Goal: Check status

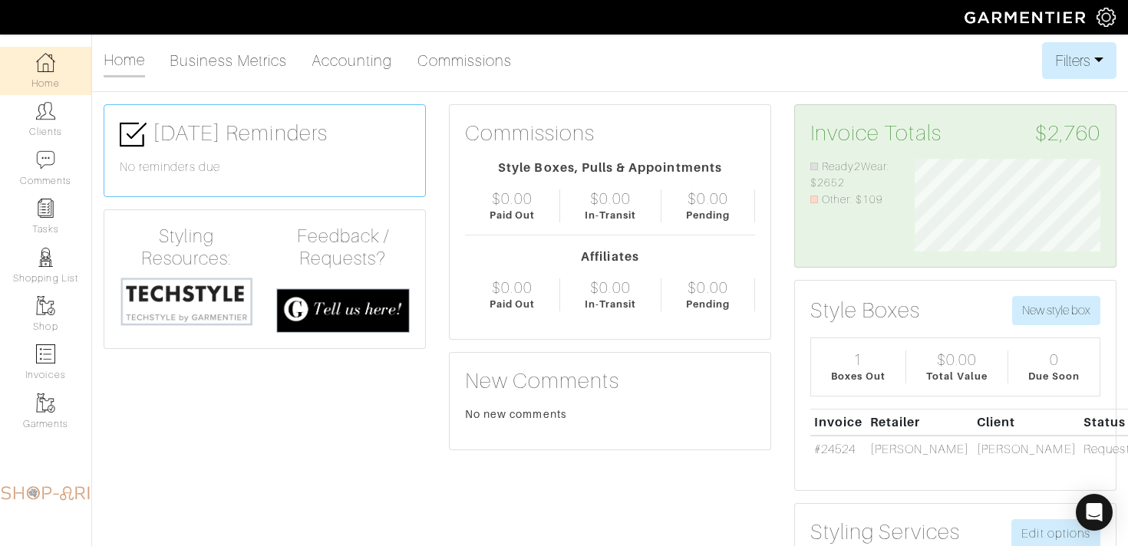
scroll to position [93, 209]
click at [837, 451] on link "#24524" at bounding box center [834, 450] width 41 height 14
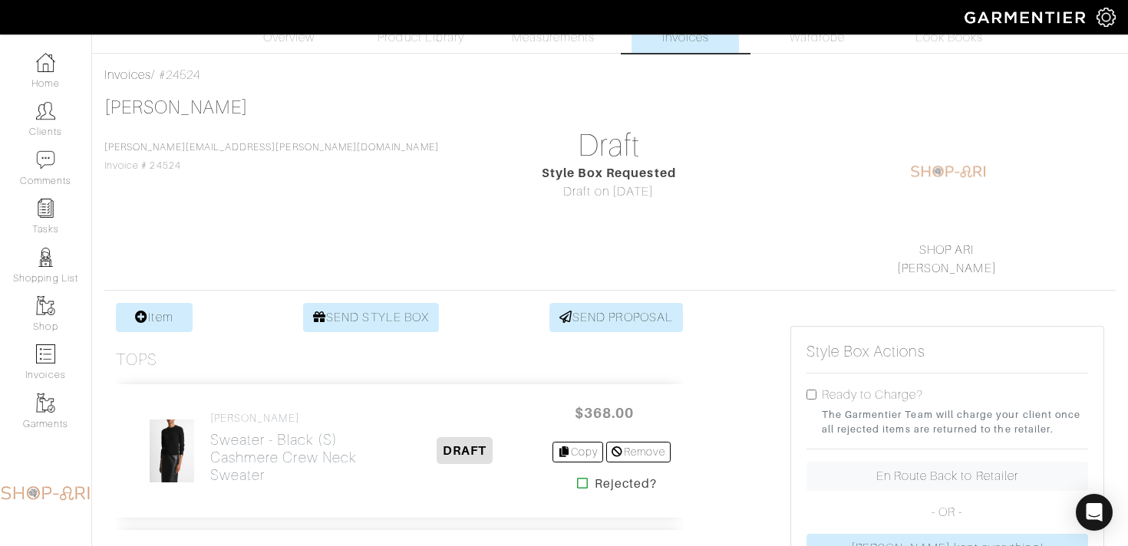
scroll to position [39, 0]
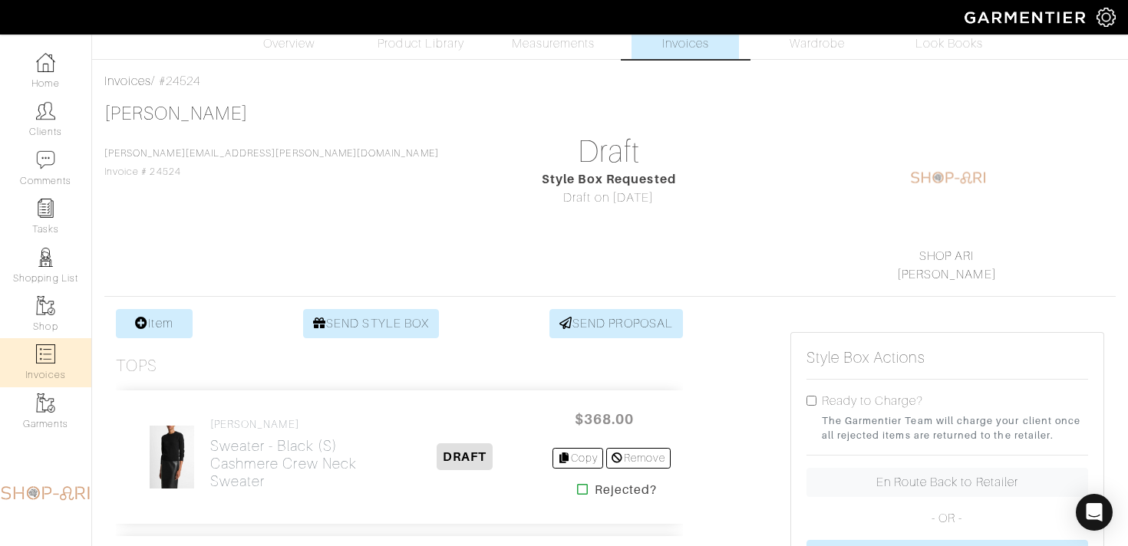
click at [69, 351] on link "Invoices" at bounding box center [45, 362] width 91 height 48
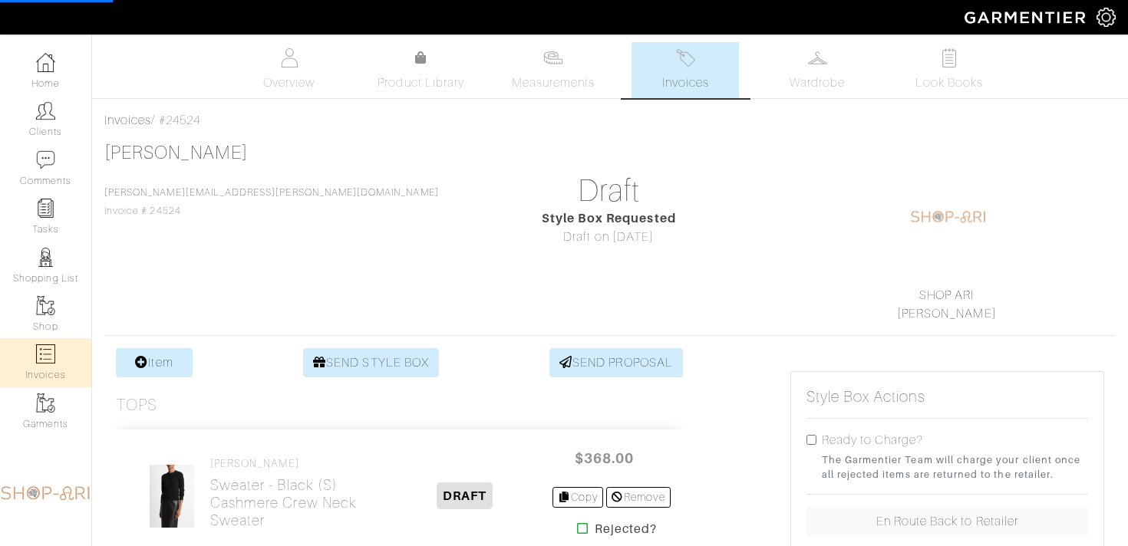
select select
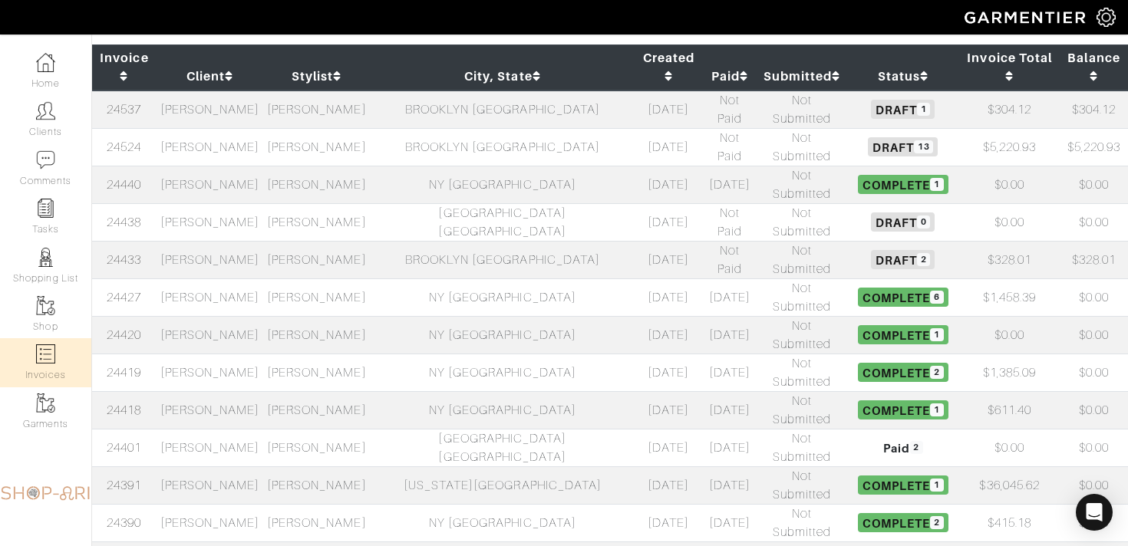
scroll to position [198, 0]
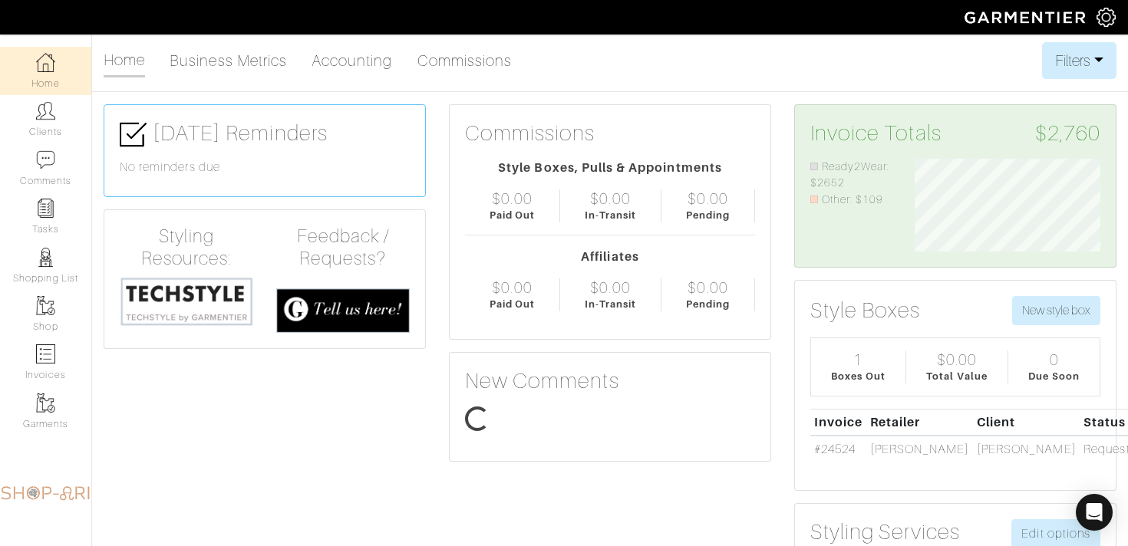
scroll to position [93, 209]
click at [848, 453] on link "#24524" at bounding box center [834, 450] width 41 height 14
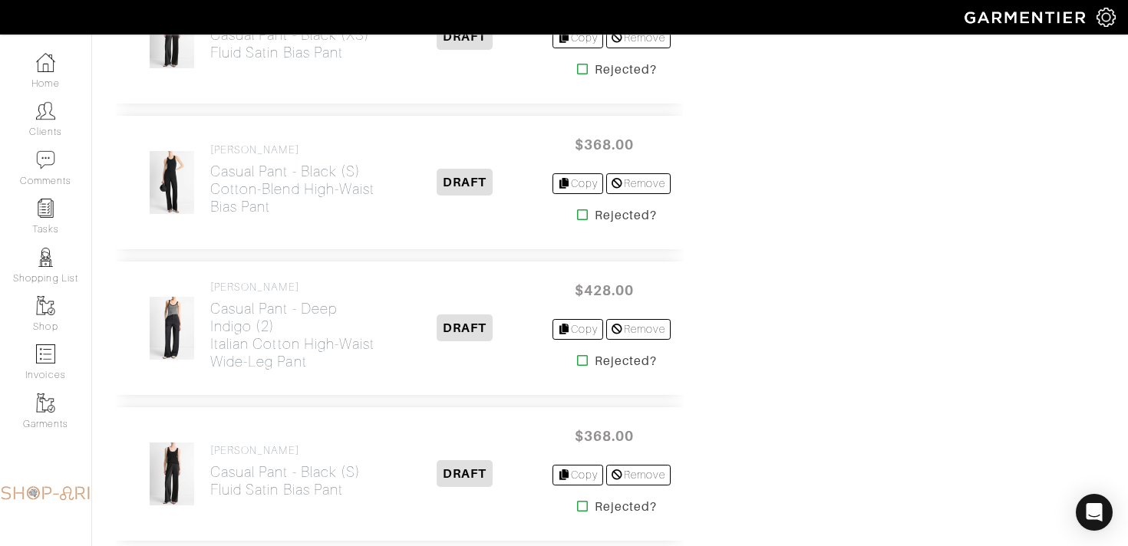
scroll to position [1603, 0]
